Goal: Task Accomplishment & Management: Manage account settings

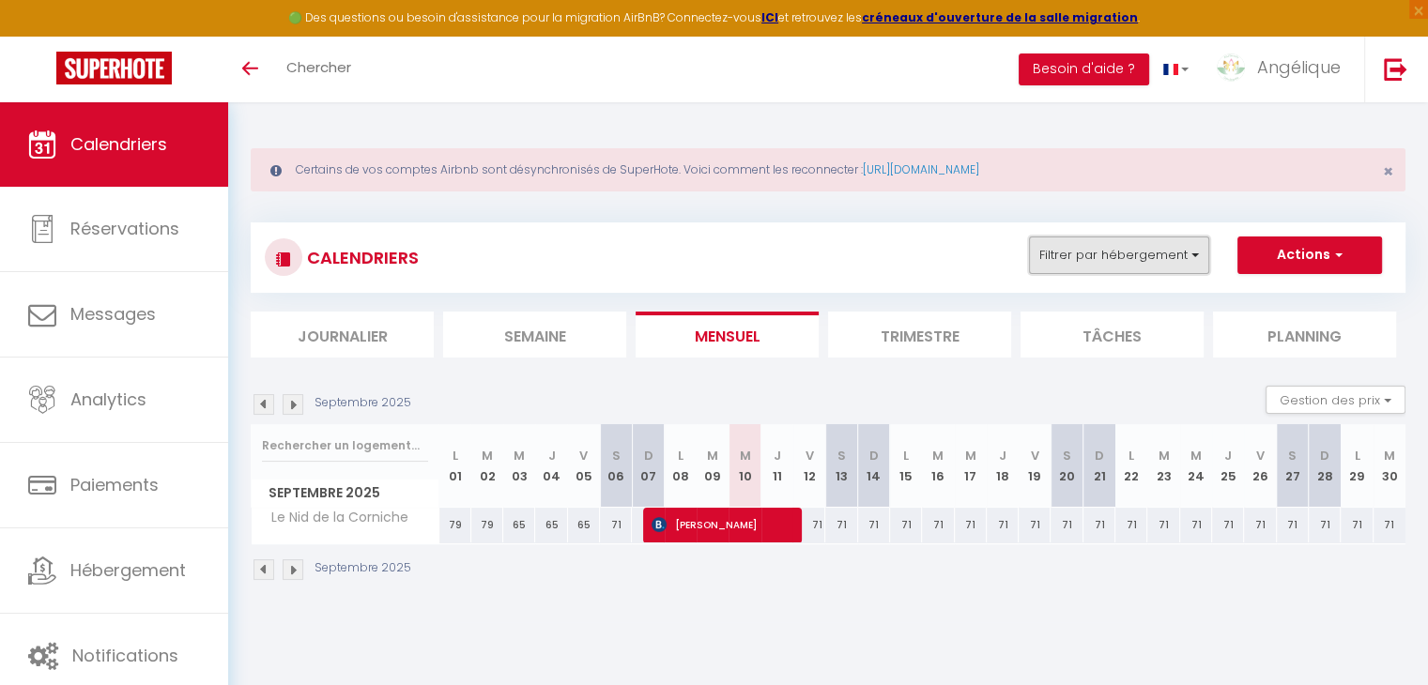
click at [1135, 253] on button "Filtrer par hébergement" at bounding box center [1119, 256] width 180 height 38
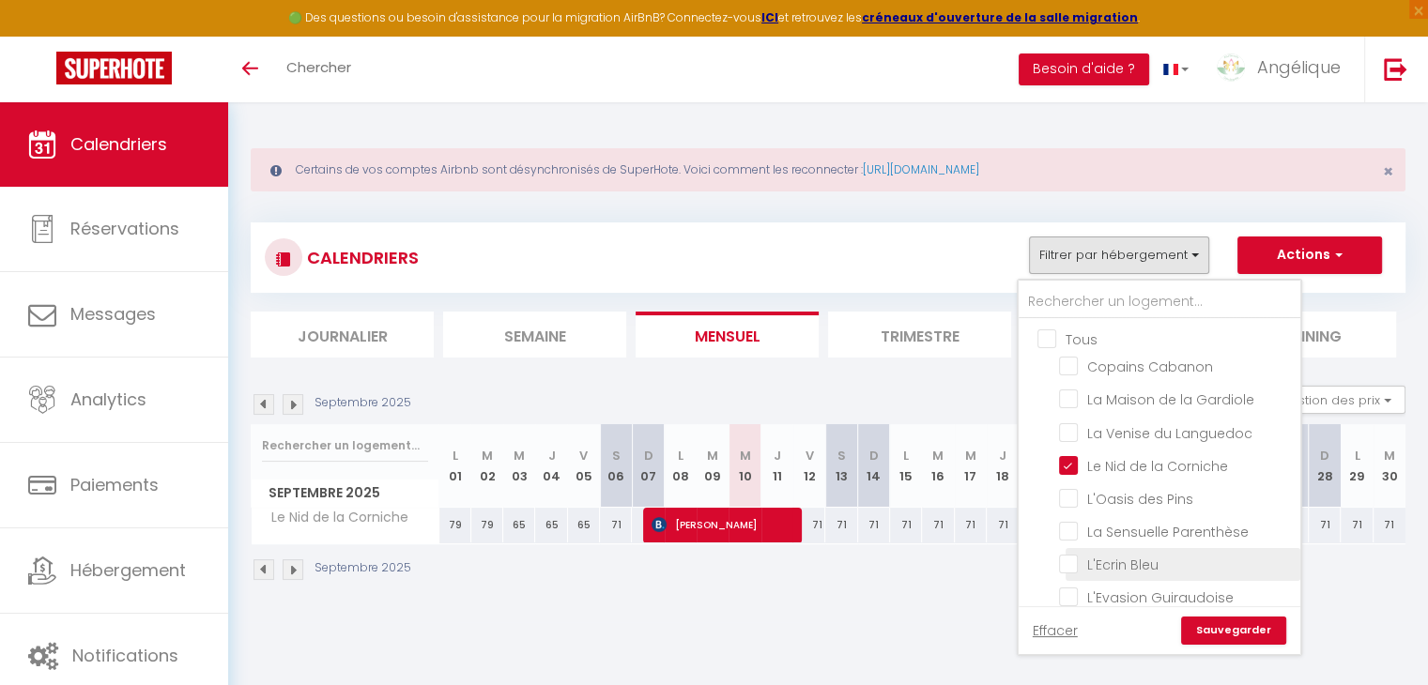
click at [1071, 560] on input "L'Ecrin Bleu" at bounding box center [1176, 563] width 235 height 19
checkbox input "true"
checkbox input "false"
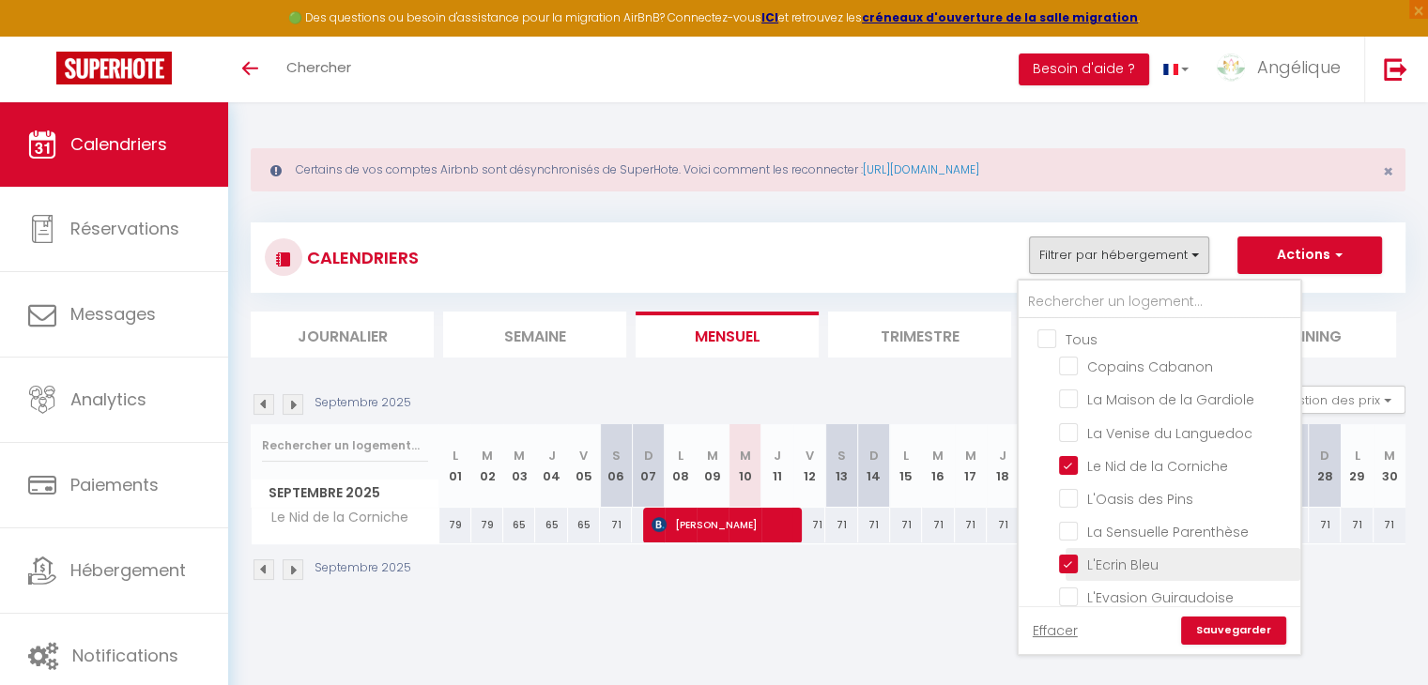
checkbox input "false"
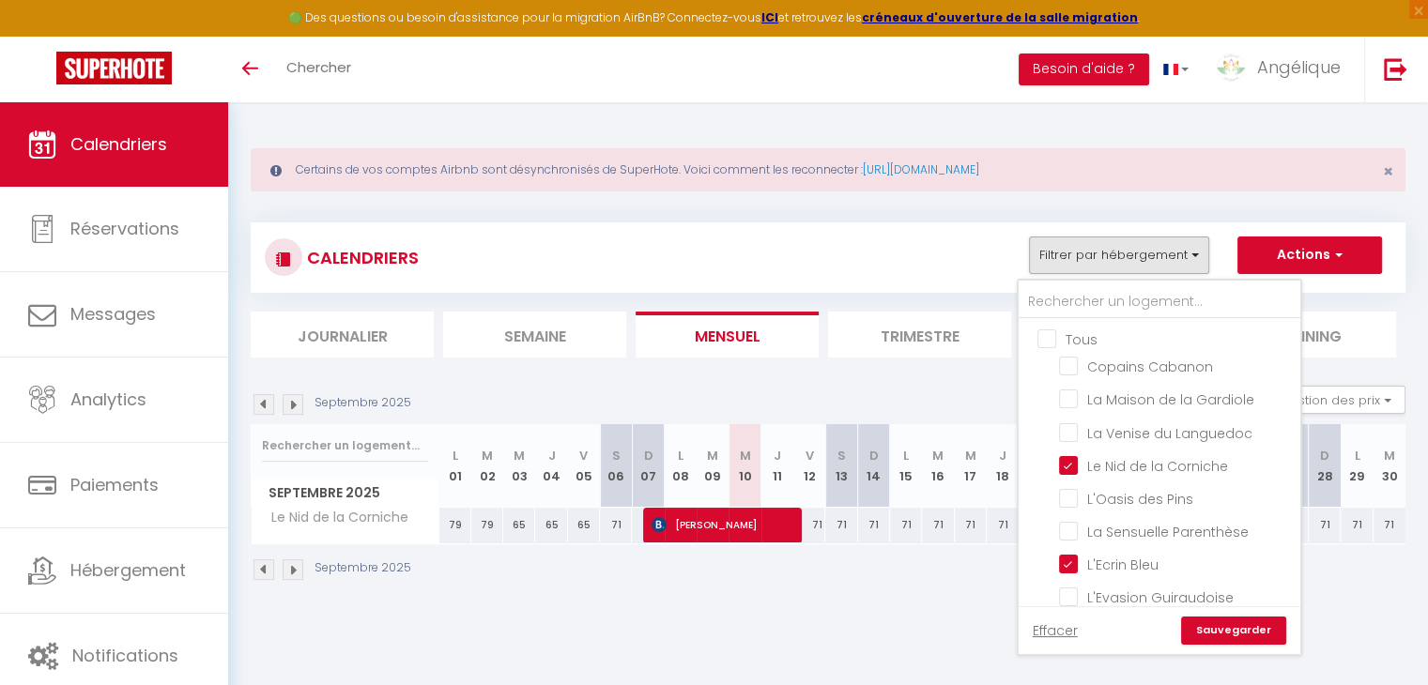
click at [1268, 632] on link "Sauvegarder" at bounding box center [1233, 631] width 105 height 28
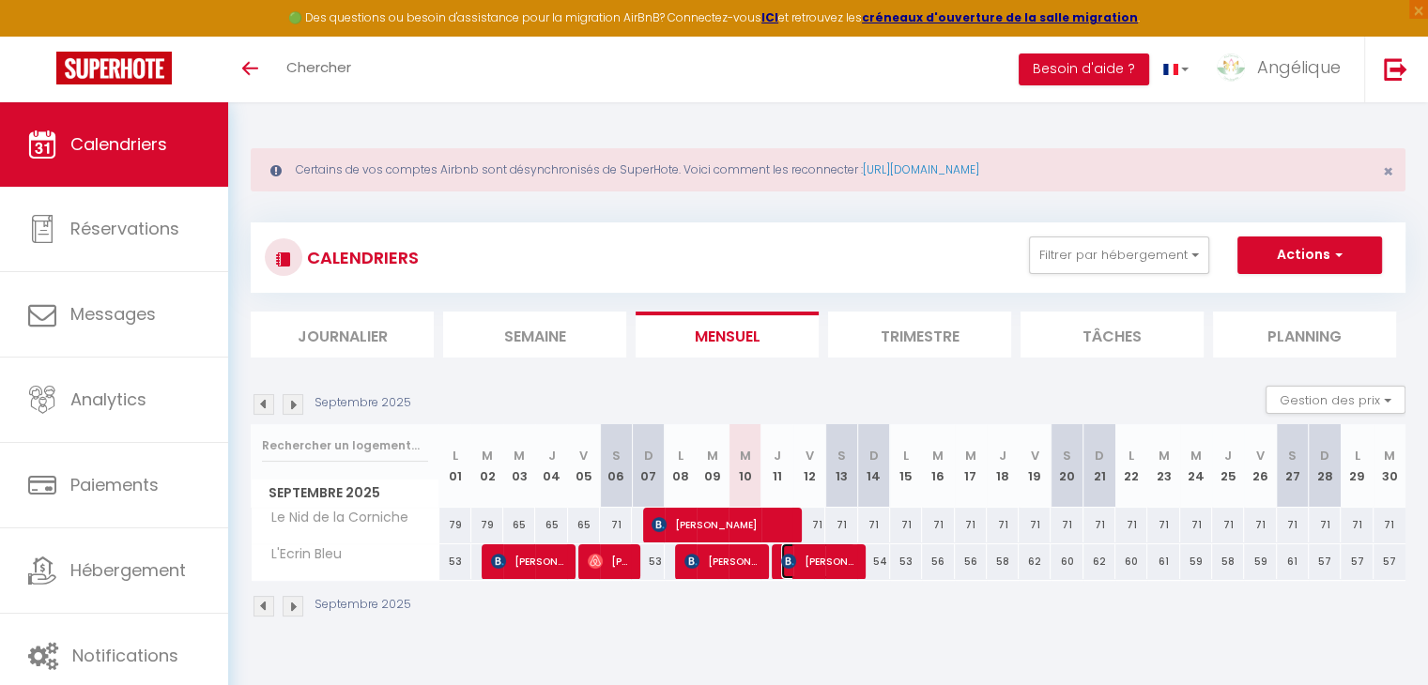
click at [793, 572] on span "[PERSON_NAME]" at bounding box center [818, 562] width 74 height 36
select select "OK"
select select "0"
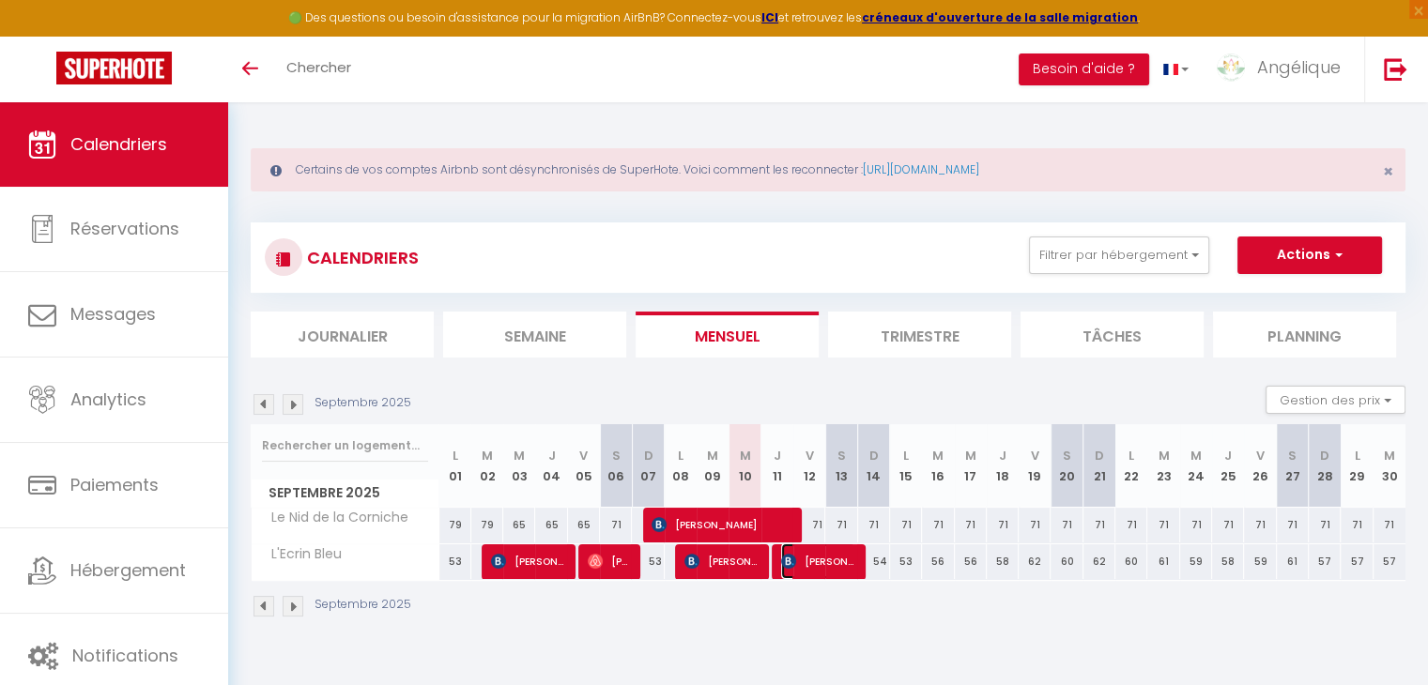
select select "1"
select select
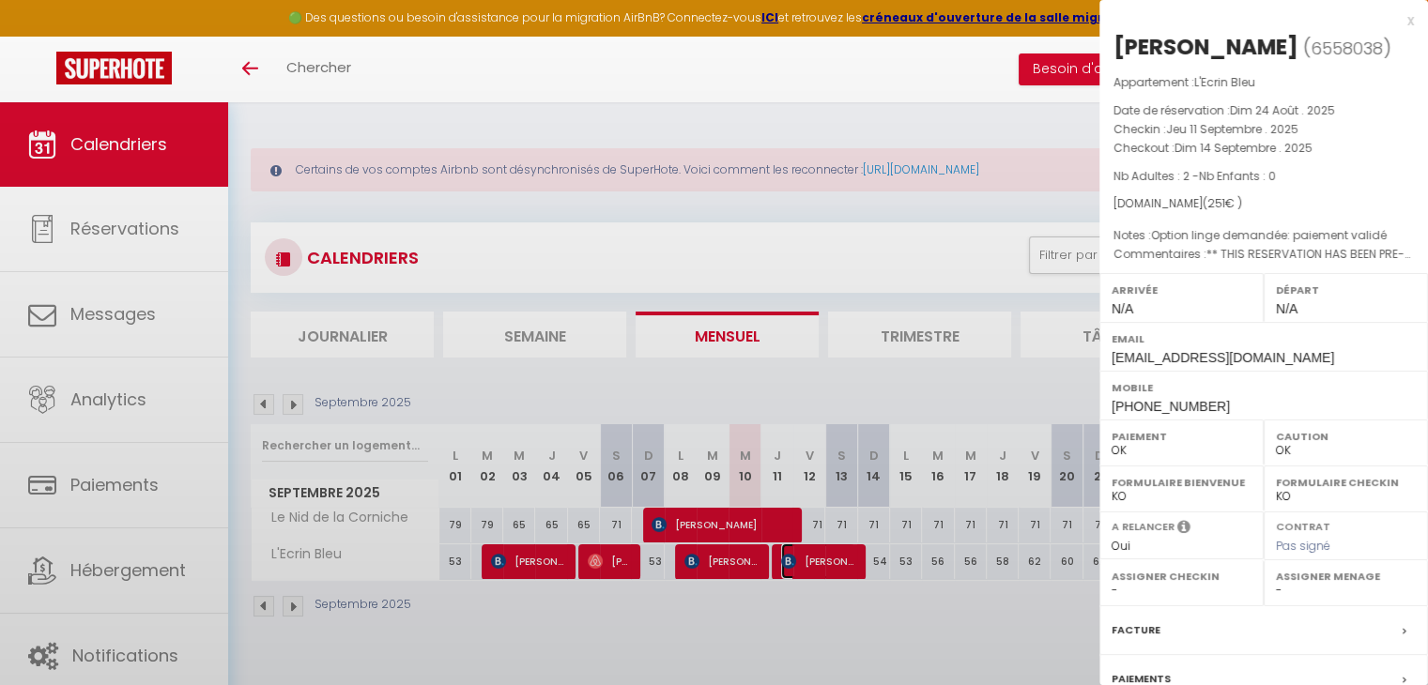
select select "38903"
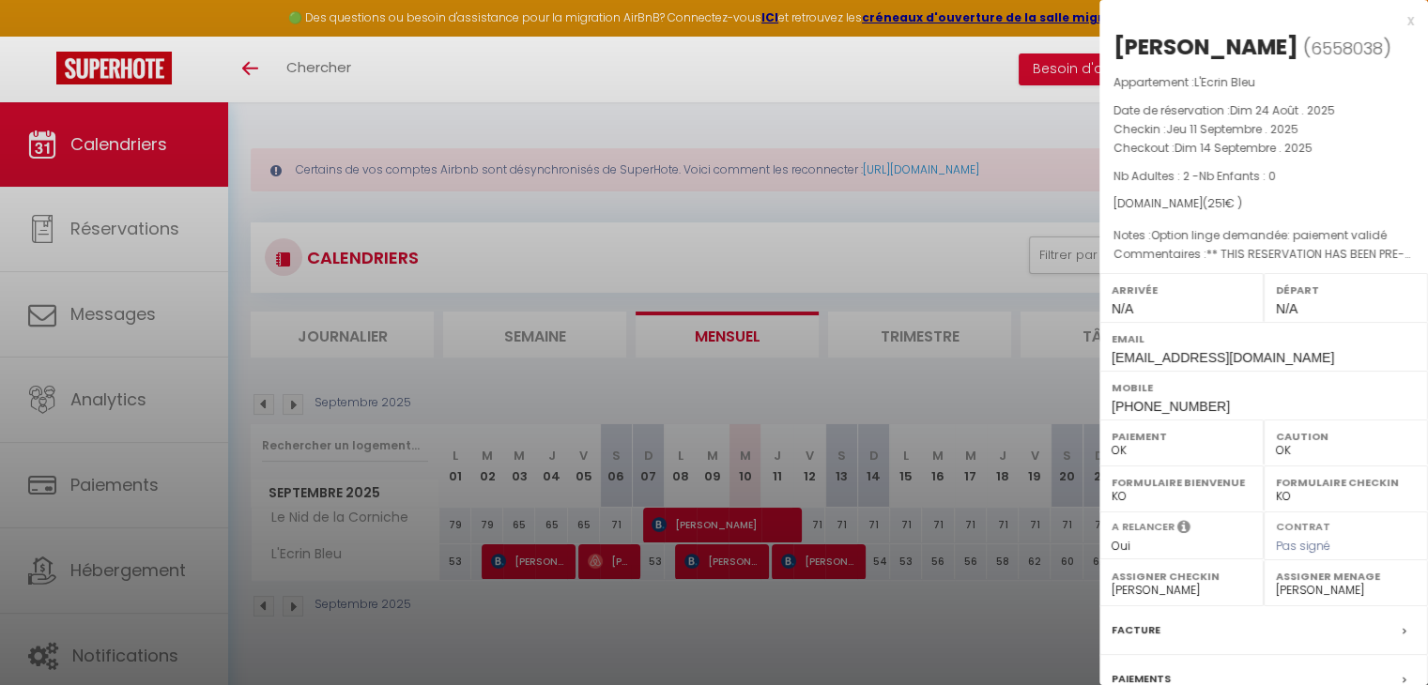
click at [597, 180] on div at bounding box center [714, 342] width 1428 height 685
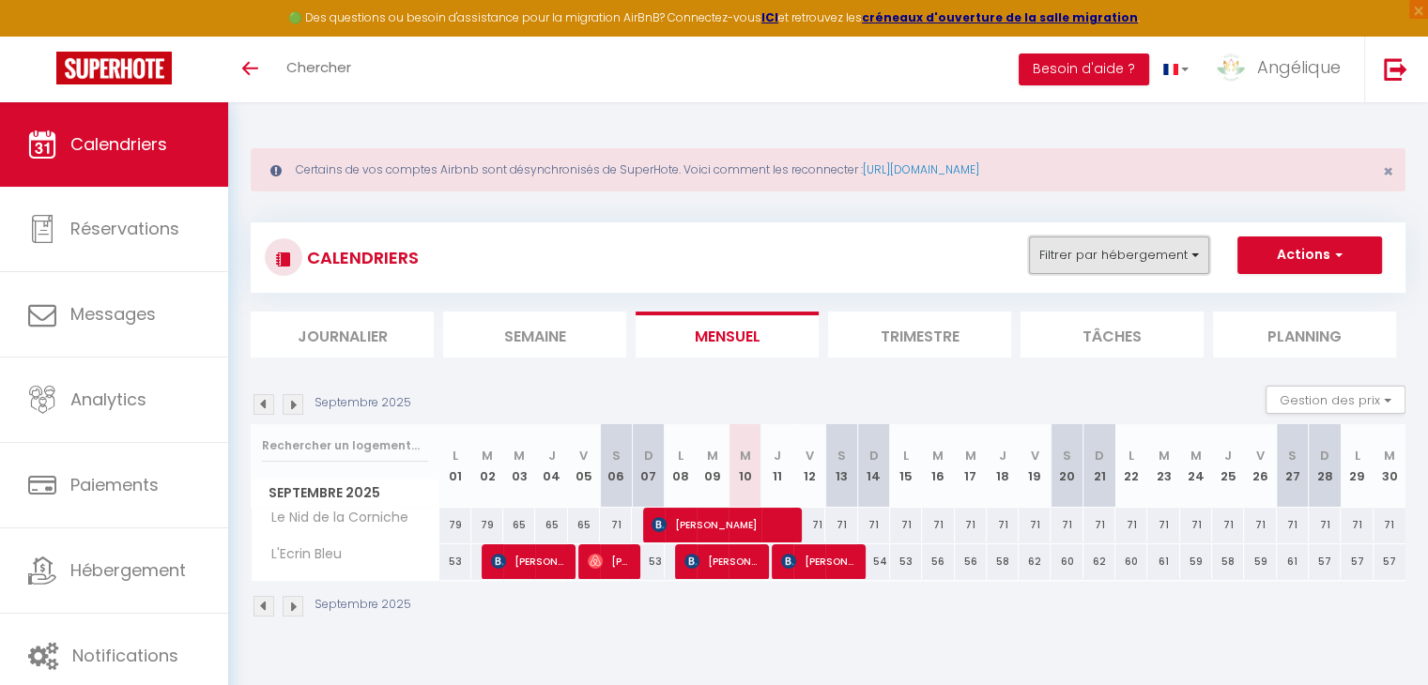
click at [1089, 264] on button "Filtrer par hébergement" at bounding box center [1119, 256] width 180 height 38
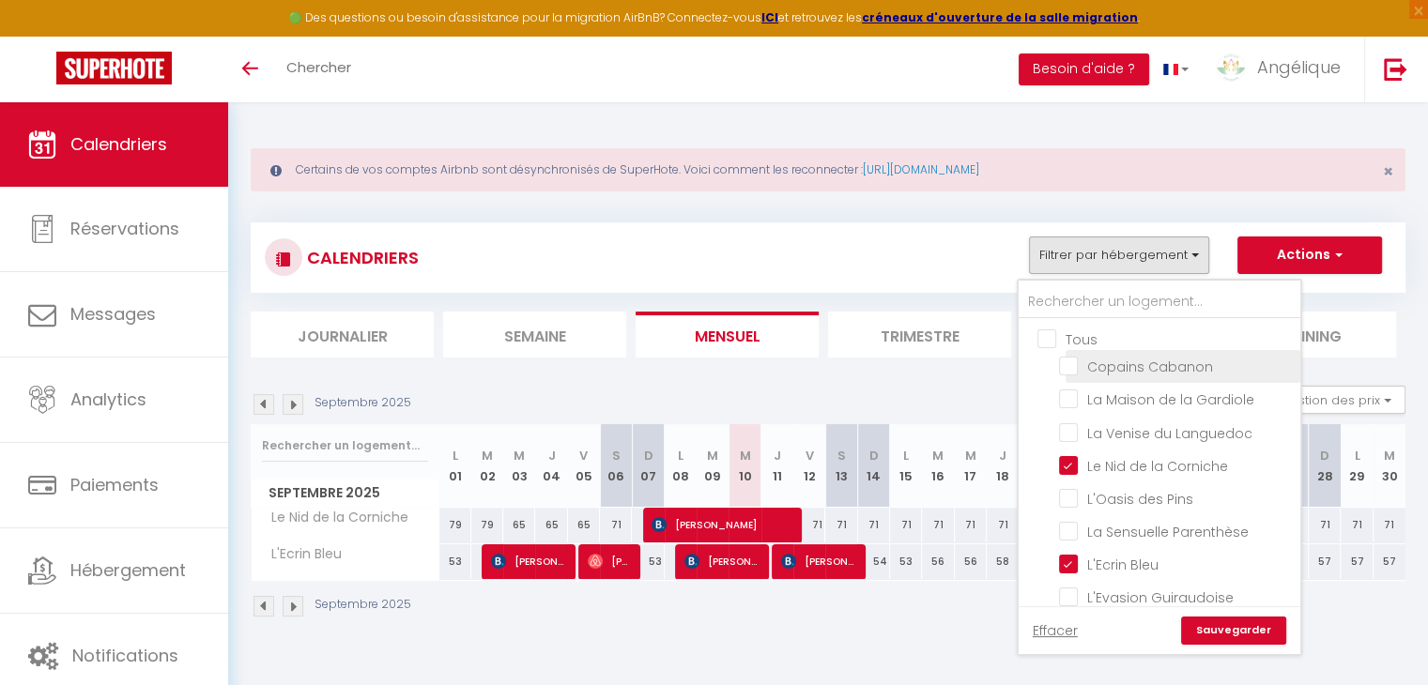
click at [1070, 367] on input "Copains Cabanon" at bounding box center [1176, 365] width 235 height 19
checkbox input "true"
checkbox input "false"
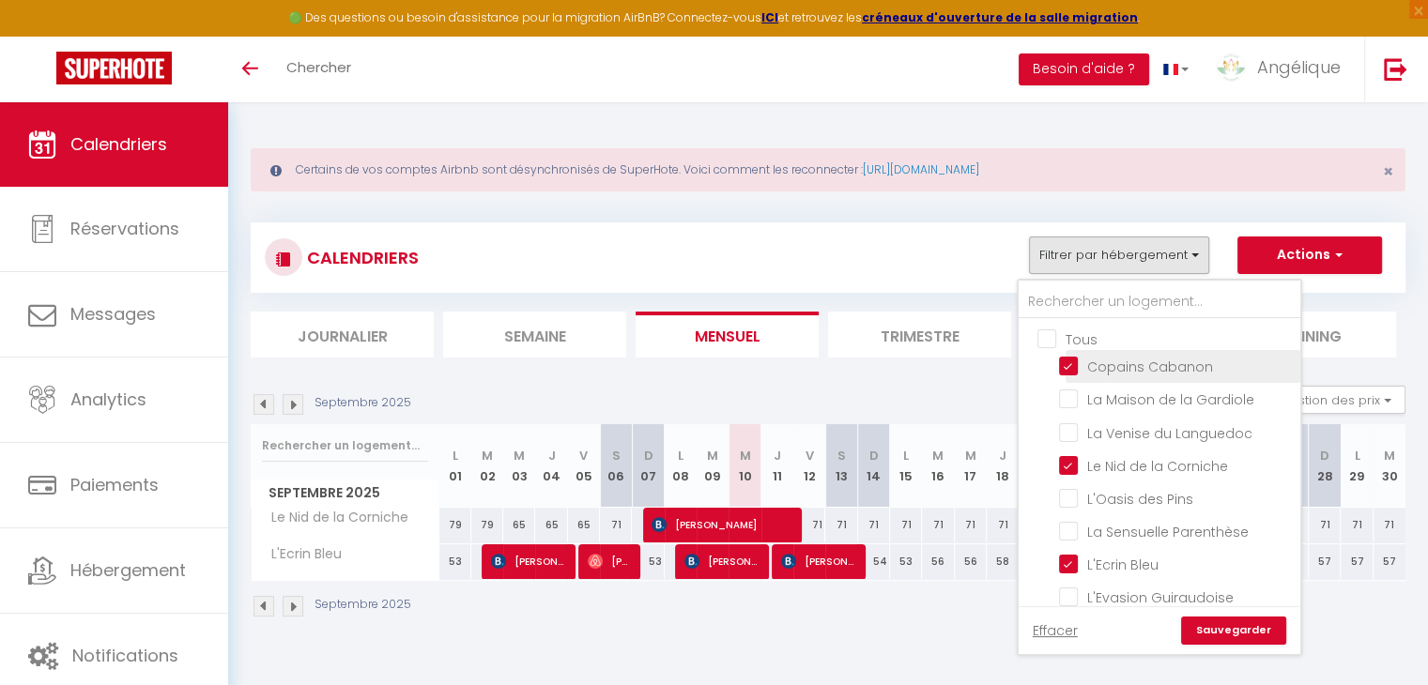
checkbox input "false"
click at [1226, 626] on link "Sauvegarder" at bounding box center [1233, 631] width 105 height 28
